Goal: Information Seeking & Learning: Understand process/instructions

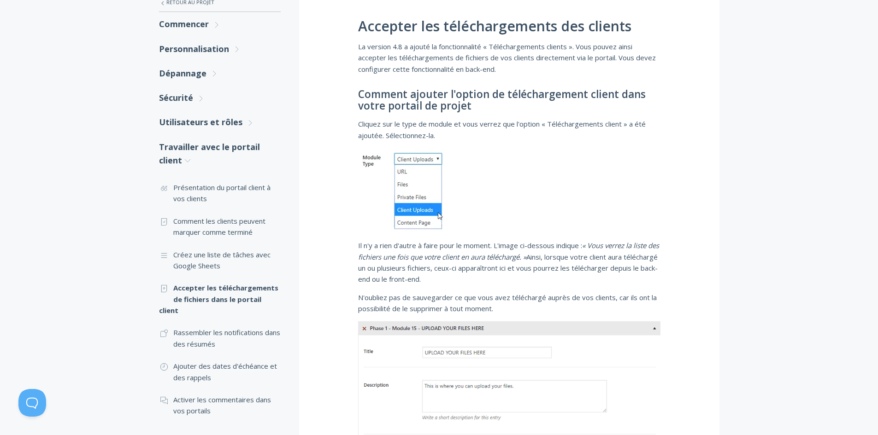
scroll to position [184, 0]
click at [244, 187] on font "Présentation du portail client à vos clients" at bounding box center [221, 192] width 97 height 20
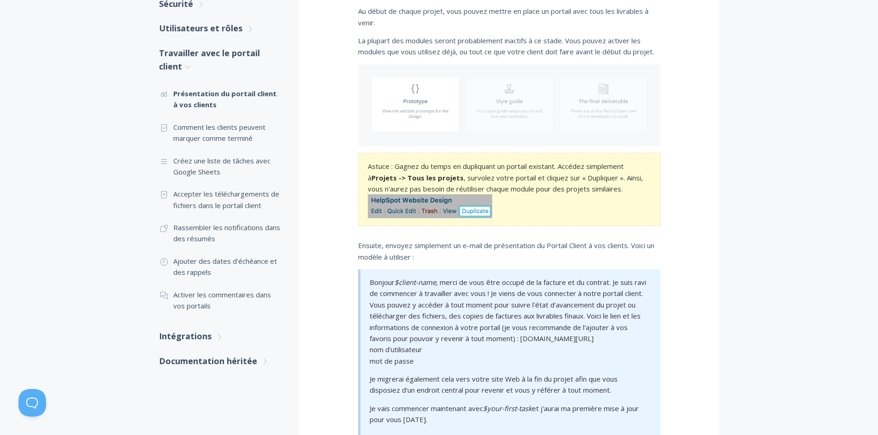
scroll to position [261, 0]
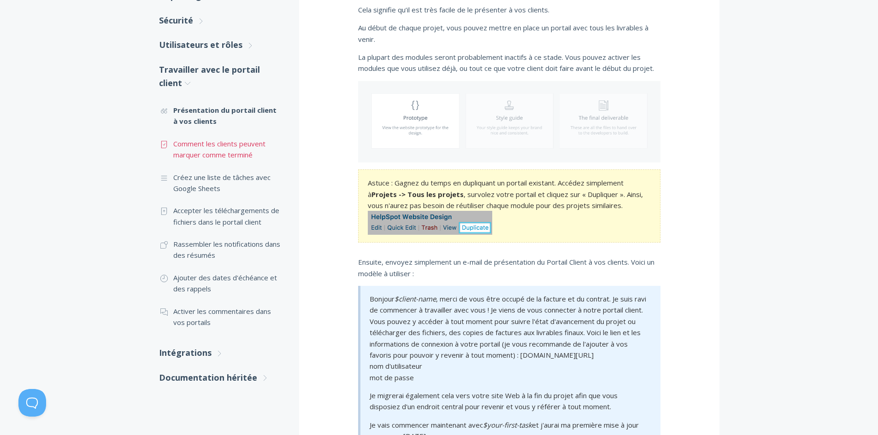
click at [233, 156] on font "Comment les clients peuvent marquer comme terminé" at bounding box center [219, 149] width 92 height 20
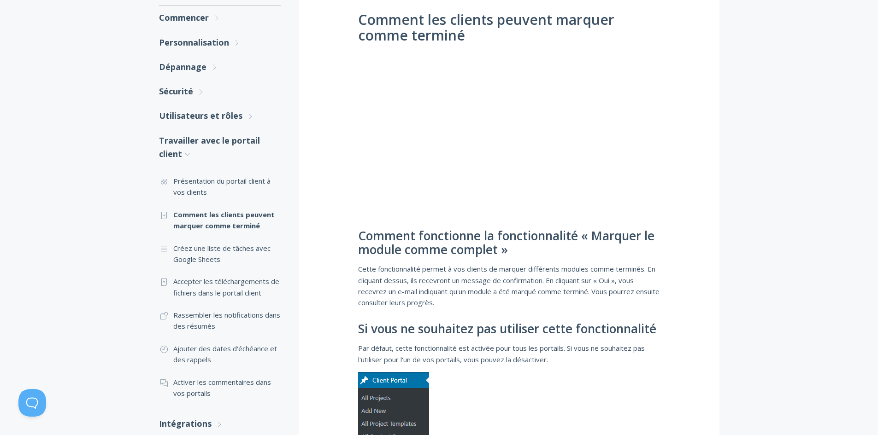
scroll to position [184, 0]
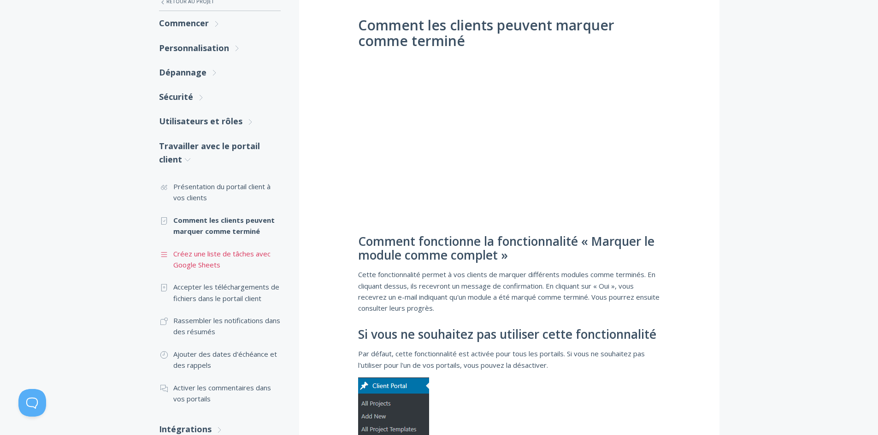
click at [257, 257] on font "Créez une liste de tâches avec Google Sheets" at bounding box center [221, 259] width 97 height 20
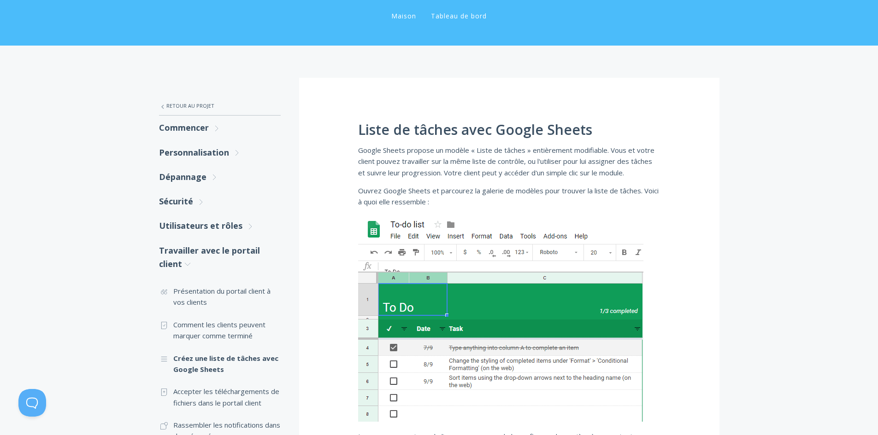
scroll to position [184, 0]
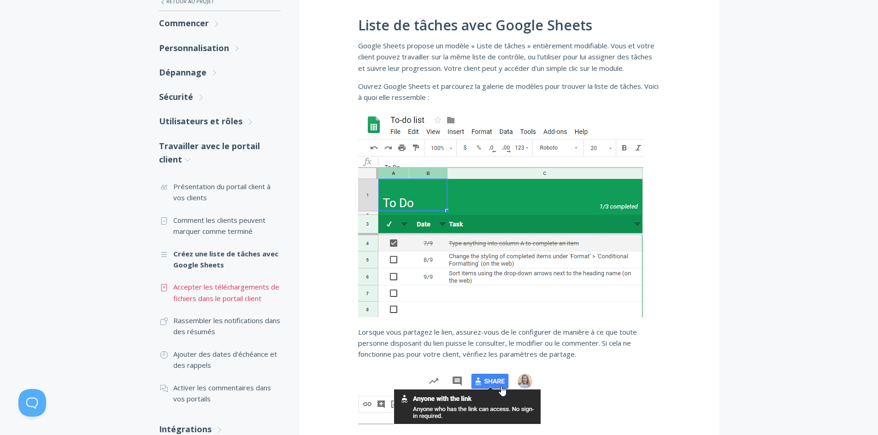
click at [220, 290] on font "Accepter les téléchargements de fichiers dans le portail client" at bounding box center [226, 292] width 106 height 20
